Goal: Find specific page/section: Find specific page/section

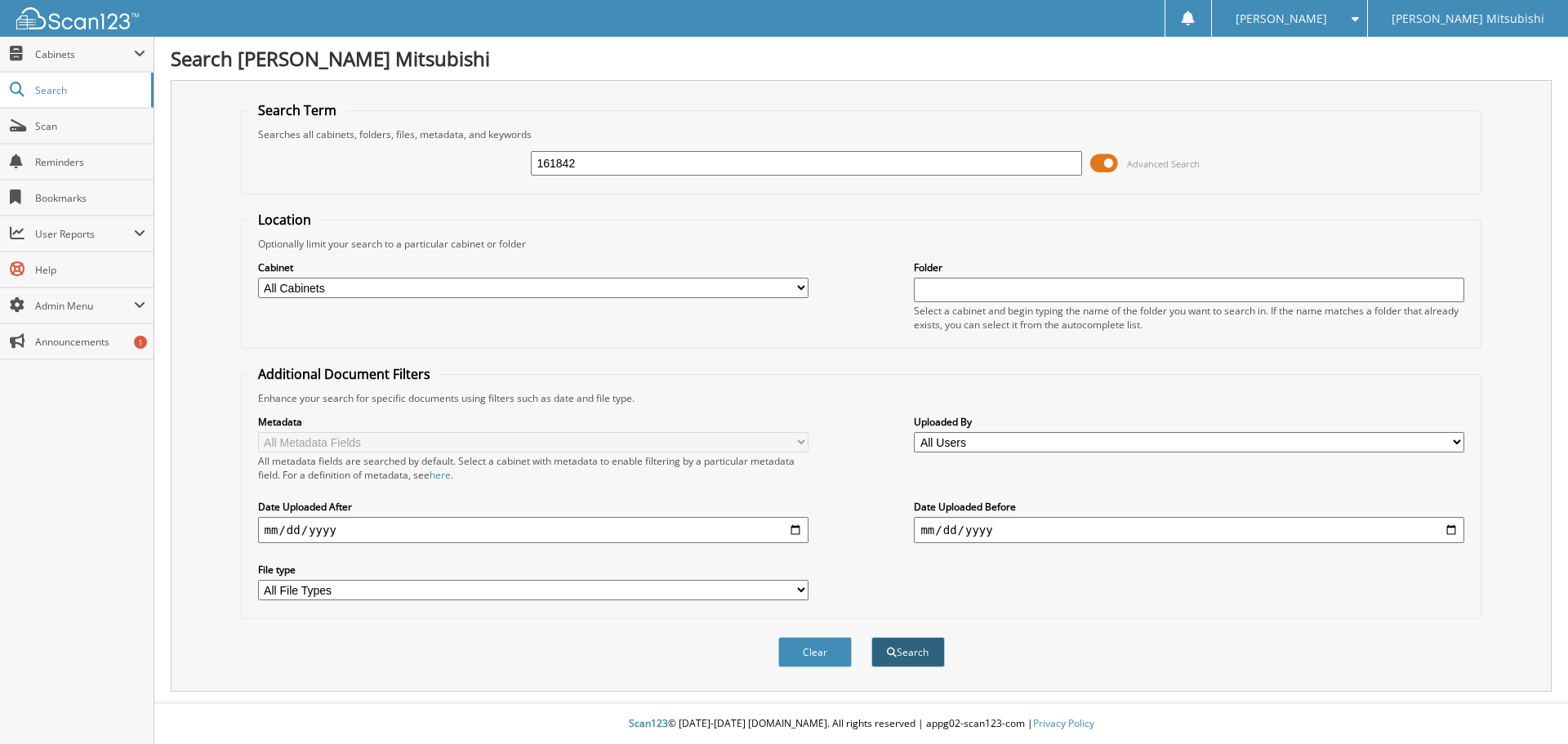
type input "161842"
click at [894, 655] on span "submit" at bounding box center [891, 653] width 10 height 10
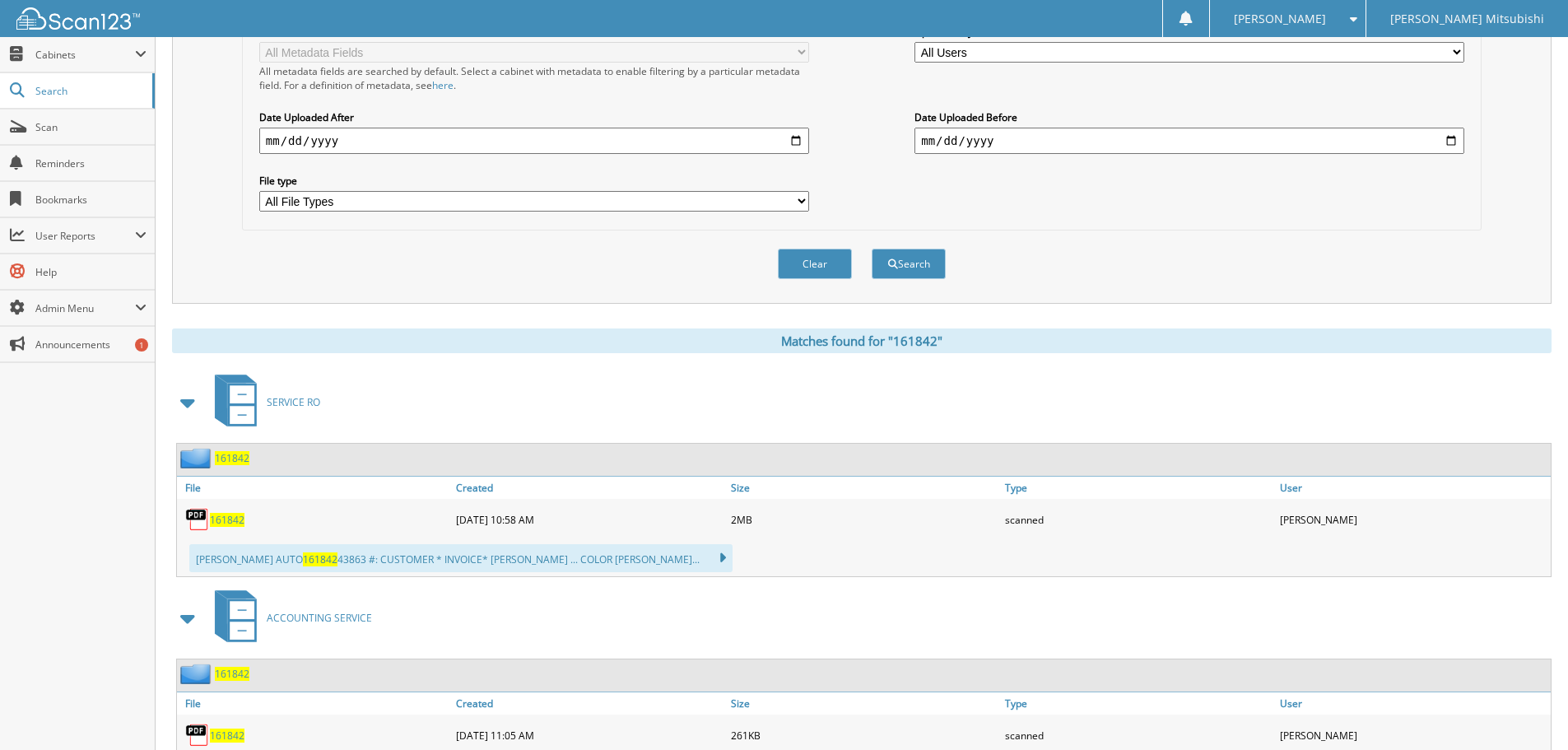
scroll to position [412, 0]
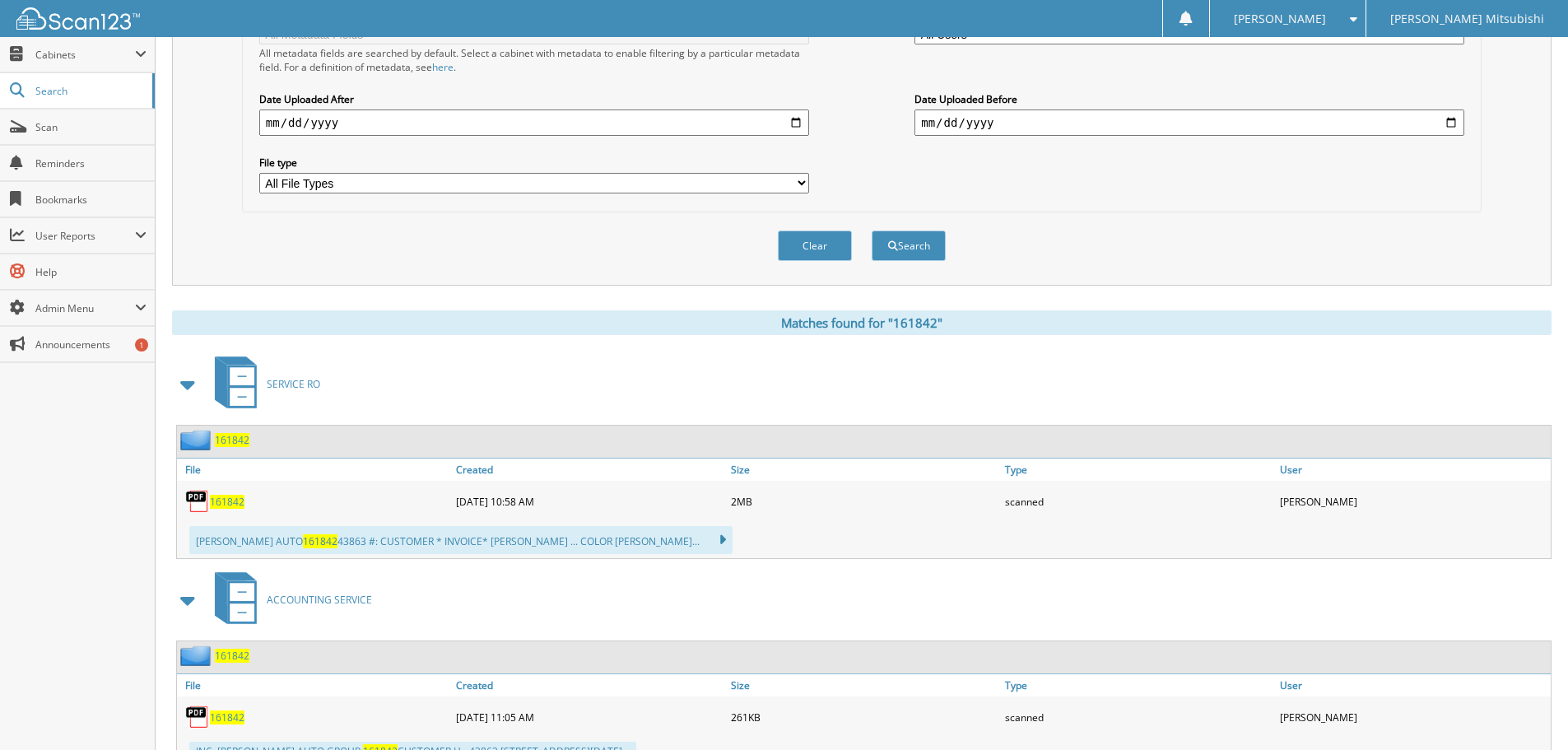
click at [224, 507] on span "161842" at bounding box center [226, 502] width 34 height 14
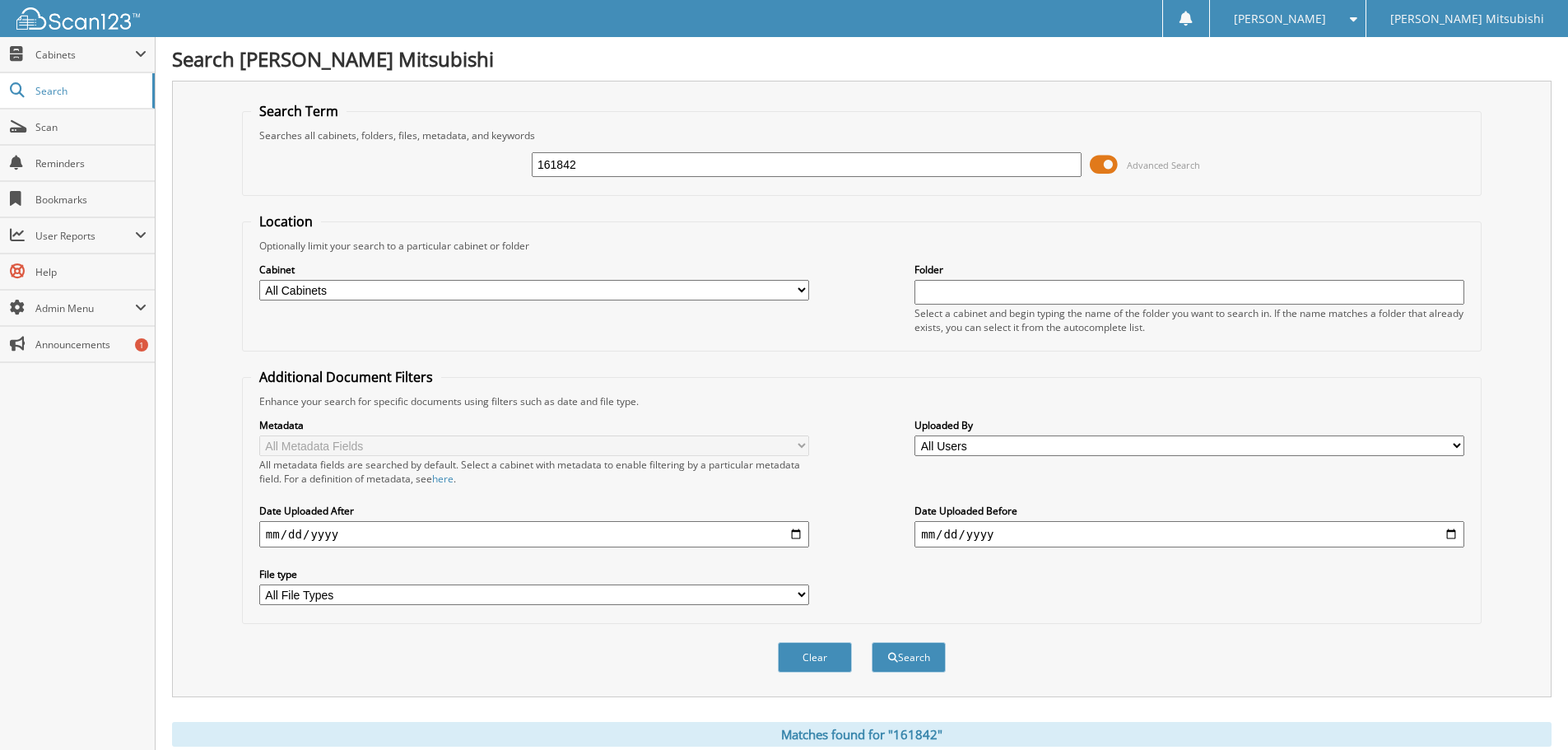
drag, startPoint x: 639, startPoint y: 173, endPoint x: 454, endPoint y: 175, distance: 185.0
click at [454, 175] on div "161842 Advanced Search" at bounding box center [861, 164] width 1221 height 44
paste input "161750"
type input "161750"
click at [922, 673] on button "Search" at bounding box center [908, 657] width 74 height 30
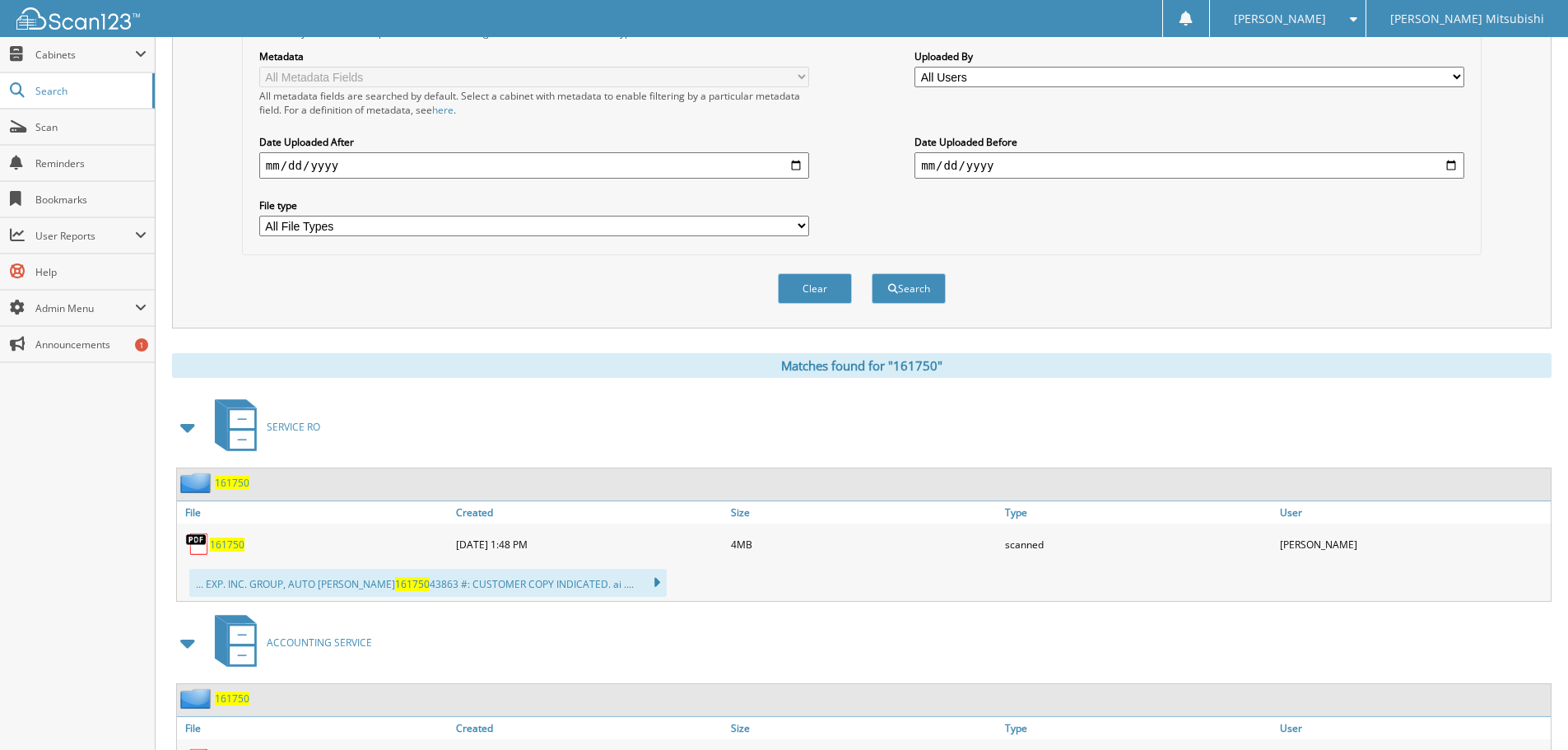
scroll to position [412, 0]
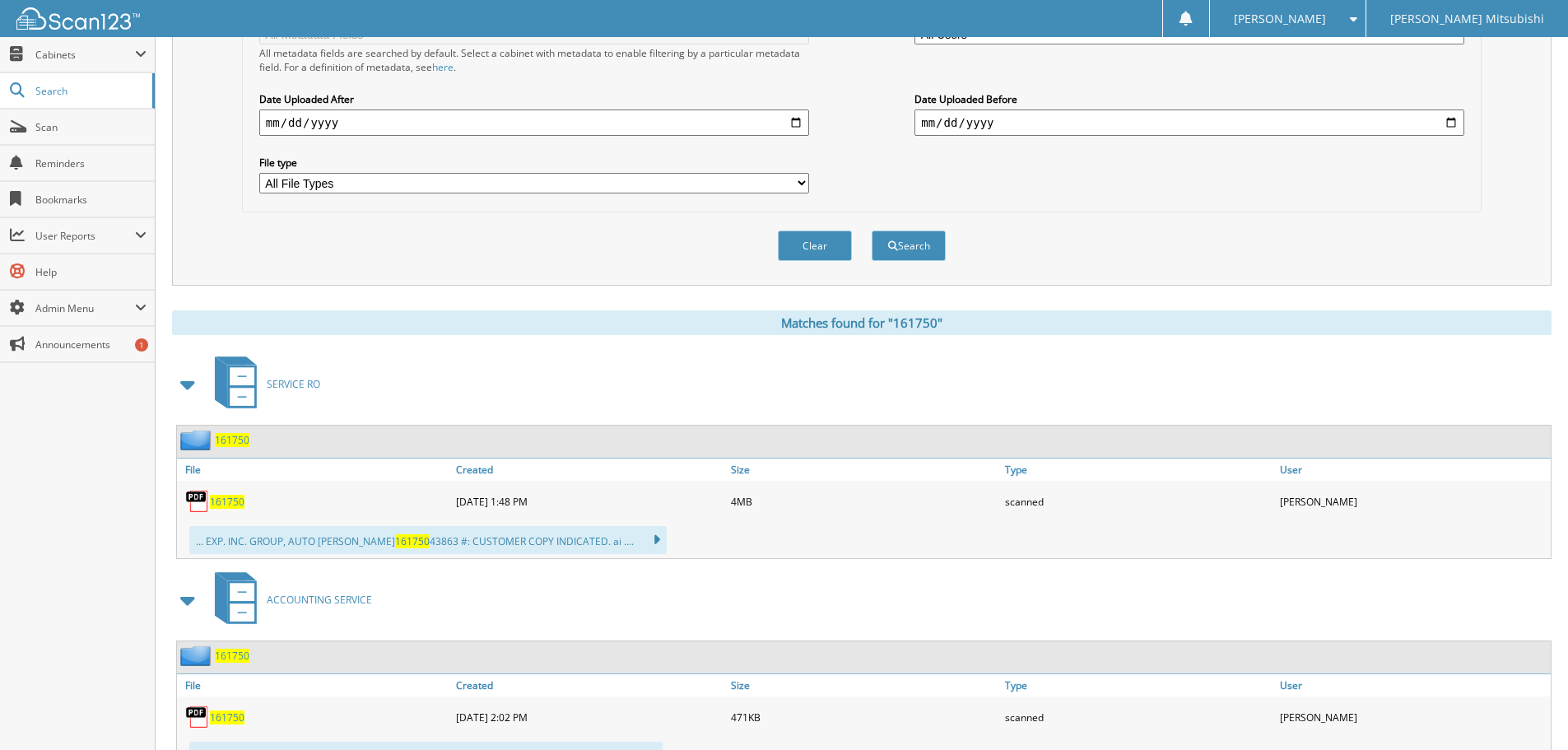
click at [234, 507] on span "161750" at bounding box center [226, 502] width 34 height 14
